Goal: Transaction & Acquisition: Purchase product/service

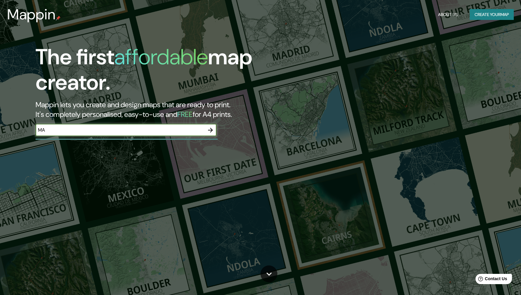
type input "M"
type input "PUERTO BANUS"
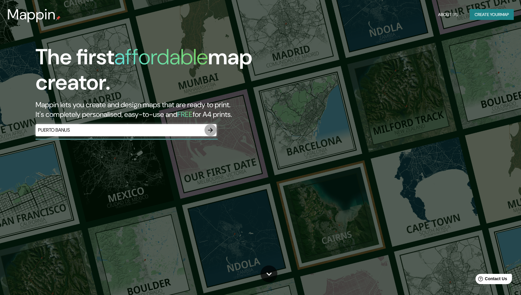
click at [213, 129] on icon "button" at bounding box center [210, 130] width 5 height 5
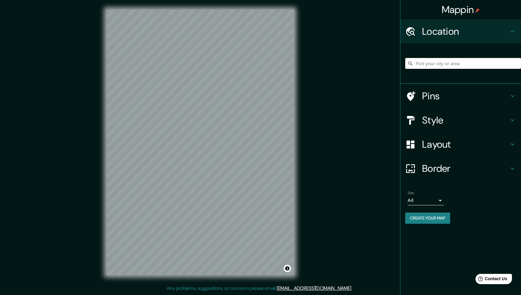
click at [441, 65] on input "Pick your city or area" at bounding box center [463, 63] width 116 height 11
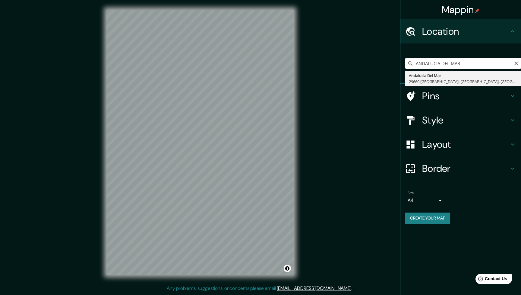
type input "[GEOGRAPHIC_DATA], 29660 [GEOGRAPHIC_DATA], [GEOGRAPHIC_DATA], [GEOGRAPHIC_DATA]"
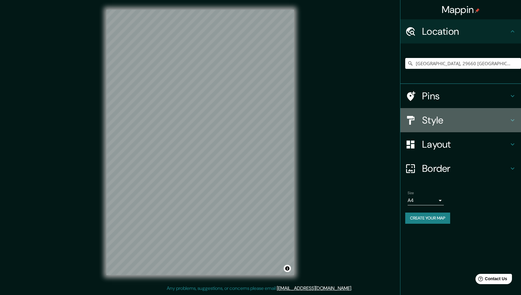
click at [434, 118] on h4 "Style" at bounding box center [465, 120] width 87 height 12
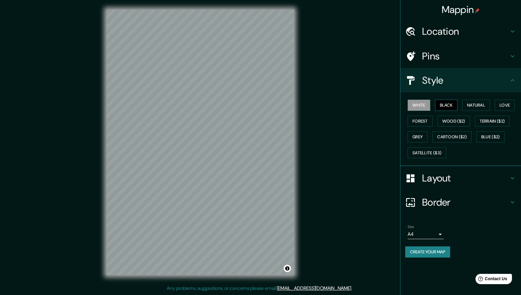
click at [448, 105] on button "Black" at bounding box center [446, 104] width 23 height 11
click at [478, 106] on button "Natural" at bounding box center [476, 104] width 28 height 11
click at [506, 106] on button "Love" at bounding box center [505, 104] width 20 height 11
click at [417, 119] on button "Forest" at bounding box center [420, 120] width 25 height 11
click at [460, 119] on button "Wood ($2)" at bounding box center [453, 120] width 33 height 11
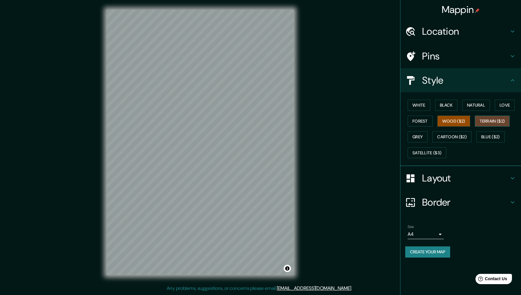
click at [497, 121] on button "Terrain ($2)" at bounding box center [492, 120] width 35 height 11
click at [423, 136] on button "Grey" at bounding box center [418, 136] width 20 height 11
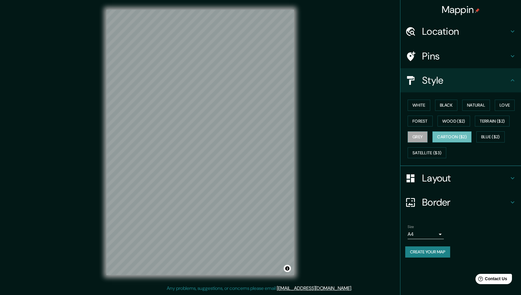
click at [447, 135] on button "Cartoon ($2)" at bounding box center [451, 136] width 39 height 11
click at [491, 134] on button "Blue ($2)" at bounding box center [490, 136] width 28 height 11
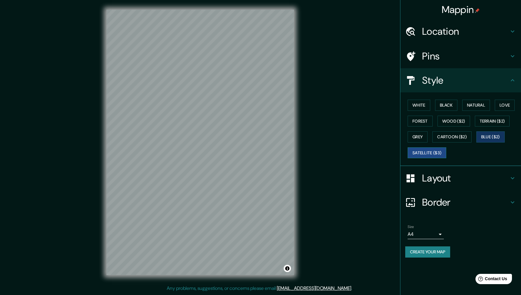
click at [438, 156] on button "Satellite ($3)" at bounding box center [427, 152] width 39 height 11
click at [501, 119] on button "Terrain ($2)" at bounding box center [492, 120] width 35 height 11
click at [491, 120] on button "Terrain ($2)" at bounding box center [492, 120] width 35 height 11
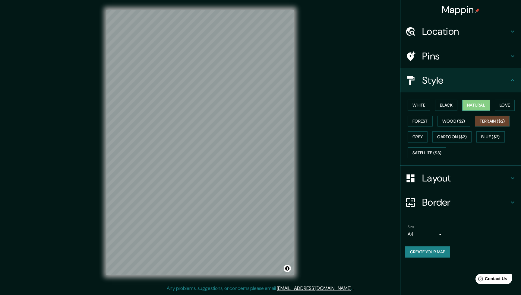
click at [478, 104] on button "Natural" at bounding box center [476, 104] width 28 height 11
click at [423, 105] on button "White" at bounding box center [419, 104] width 23 height 11
click at [447, 103] on button "Black" at bounding box center [446, 104] width 23 height 11
click at [507, 105] on button "Love" at bounding box center [505, 104] width 20 height 11
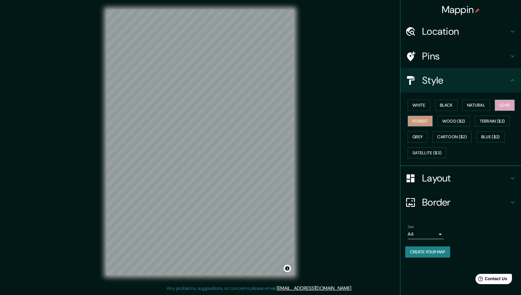
click at [422, 122] on button "Forest" at bounding box center [420, 120] width 25 height 11
click at [430, 183] on div "Layout" at bounding box center [460, 178] width 121 height 24
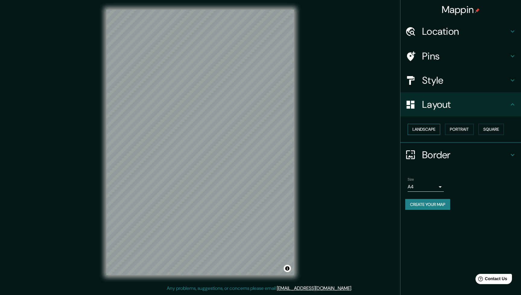
click at [428, 127] on button "Landscape" at bounding box center [424, 129] width 33 height 11
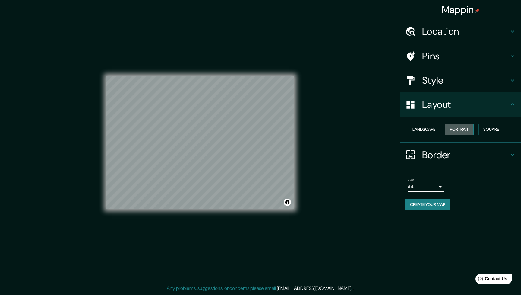
click at [466, 128] on button "Portrait" at bounding box center [459, 129] width 29 height 11
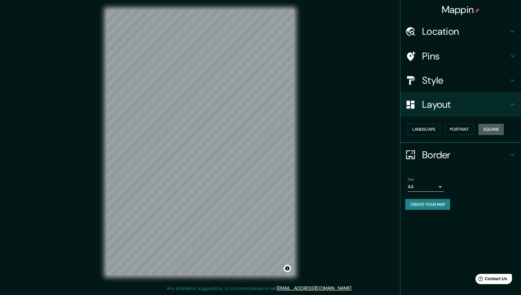
click at [500, 132] on button "Square" at bounding box center [490, 129] width 25 height 11
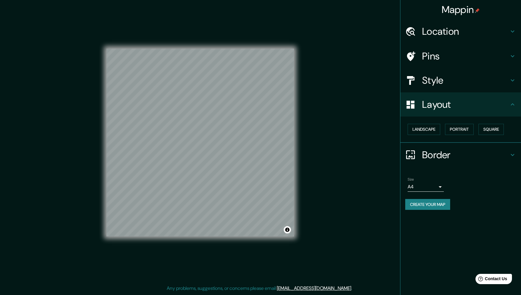
click at [436, 156] on h4 "Border" at bounding box center [465, 155] width 87 height 12
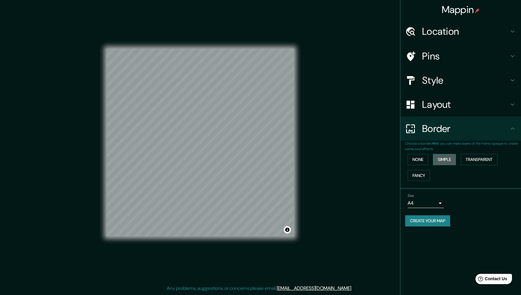
click at [453, 156] on button "Simple" at bounding box center [444, 159] width 23 height 11
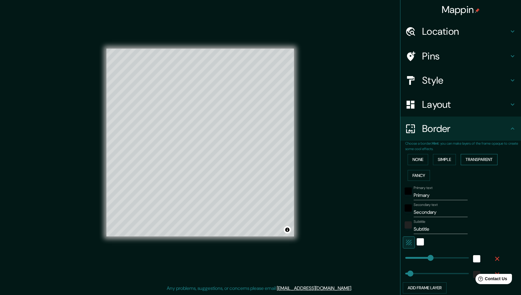
click at [472, 160] on button "Transparent" at bounding box center [479, 159] width 37 height 11
click at [417, 158] on button "None" at bounding box center [418, 159] width 21 height 11
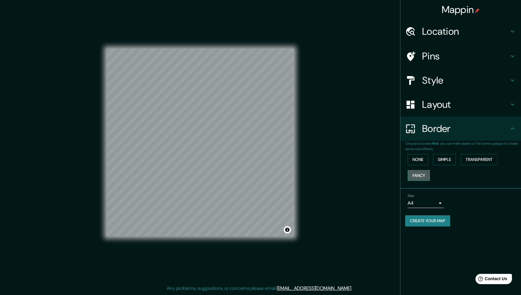
click at [418, 175] on button "Fancy" at bounding box center [419, 175] width 22 height 11
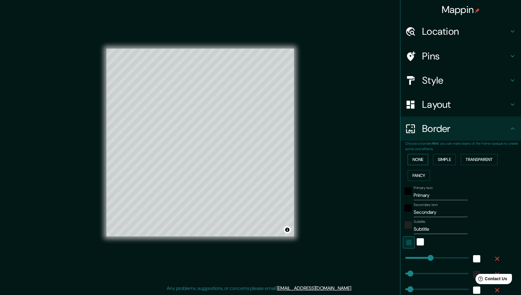
click at [418, 159] on button "None" at bounding box center [418, 159] width 21 height 11
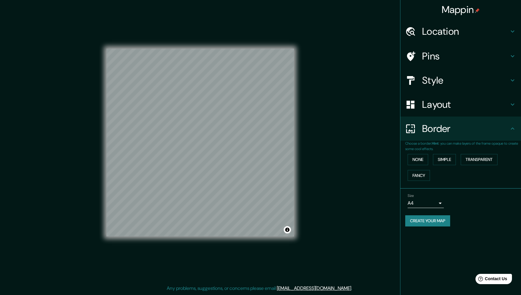
click at [424, 219] on button "Create your map" at bounding box center [427, 220] width 45 height 11
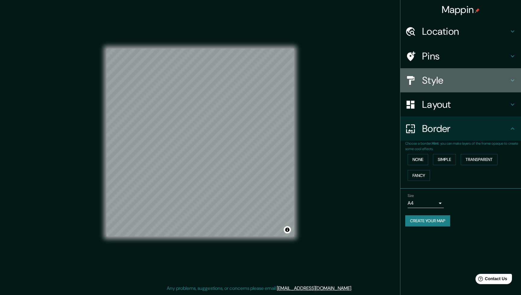
click at [442, 82] on h4 "Style" at bounding box center [465, 80] width 87 height 12
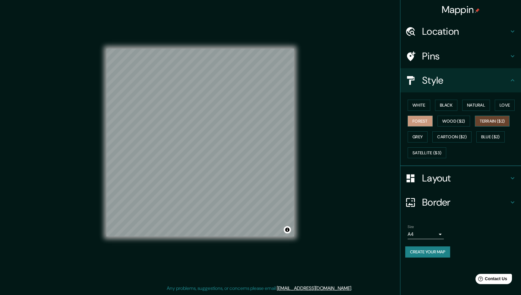
click at [487, 122] on button "Terrain ($2)" at bounding box center [492, 120] width 35 height 11
click at [422, 135] on button "Grey" at bounding box center [418, 136] width 20 height 11
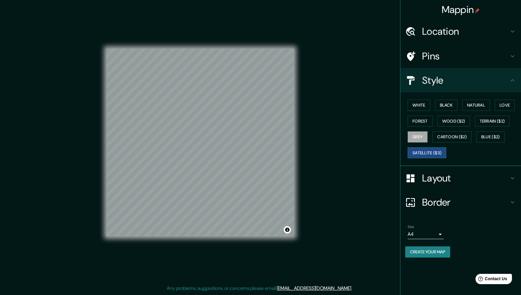
click at [419, 149] on button "Satellite ($3)" at bounding box center [427, 152] width 39 height 11
click at [451, 32] on h4 "Location" at bounding box center [465, 31] width 87 height 12
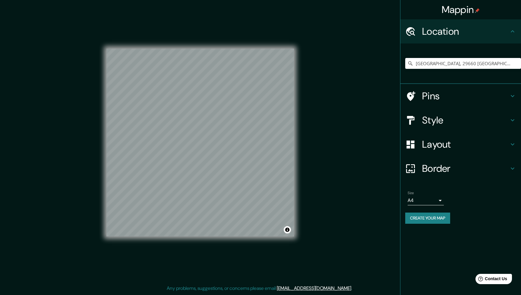
click at [422, 98] on div at bounding box center [413, 96] width 17 height 11
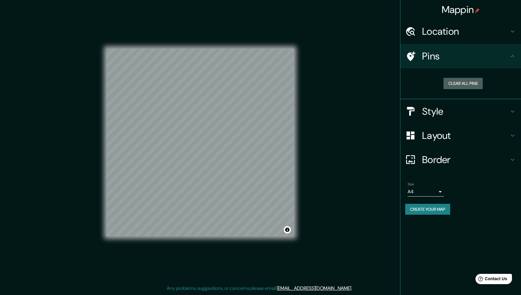
click at [463, 84] on button "Clear all pins" at bounding box center [463, 83] width 39 height 11
click at [459, 86] on button "Clear all pins" at bounding box center [463, 83] width 39 height 11
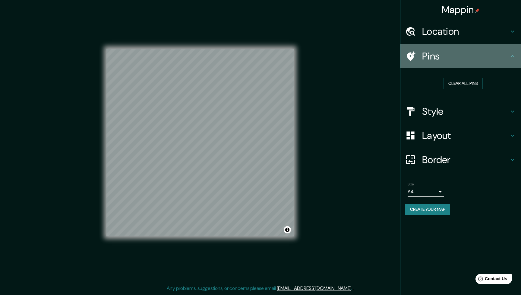
click at [409, 55] on icon at bounding box center [411, 56] width 8 height 10
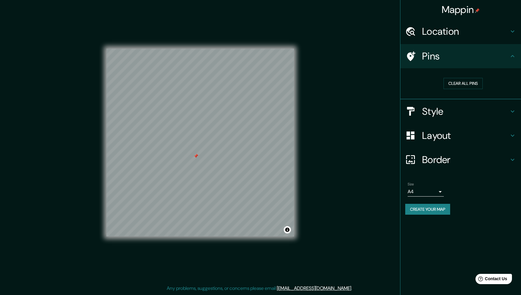
drag, startPoint x: 193, startPoint y: 164, endPoint x: 196, endPoint y: 157, distance: 6.8
click at [196, 157] on div at bounding box center [196, 155] width 5 height 5
click at [195, 157] on div at bounding box center [195, 157] width 5 height 5
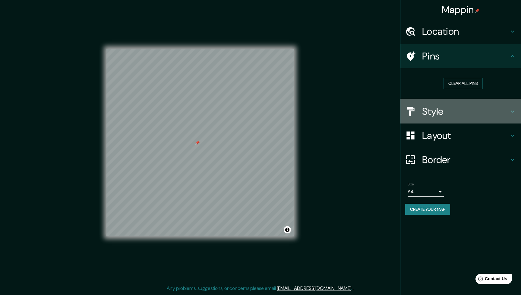
click at [457, 109] on h4 "Style" at bounding box center [465, 111] width 87 height 12
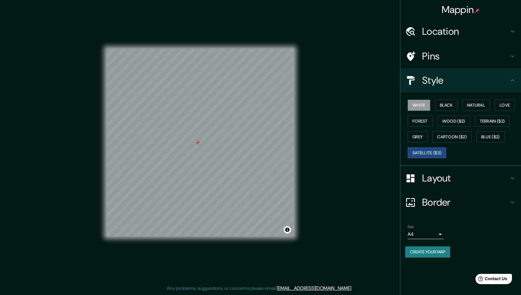
click at [422, 100] on button "White" at bounding box center [419, 104] width 23 height 11
click at [447, 107] on button "Black" at bounding box center [446, 104] width 23 height 11
click at [478, 103] on button "Natural" at bounding box center [476, 104] width 28 height 11
click at [414, 106] on button "White" at bounding box center [419, 104] width 23 height 11
click at [417, 134] on button "Grey" at bounding box center [418, 136] width 20 height 11
